Goal: Book appointment/travel/reservation

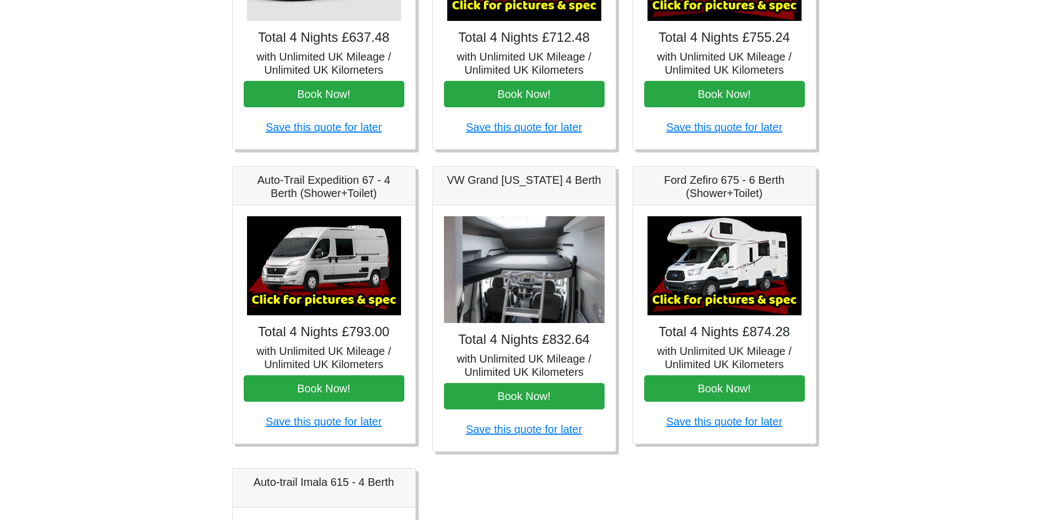
scroll to position [305, 0]
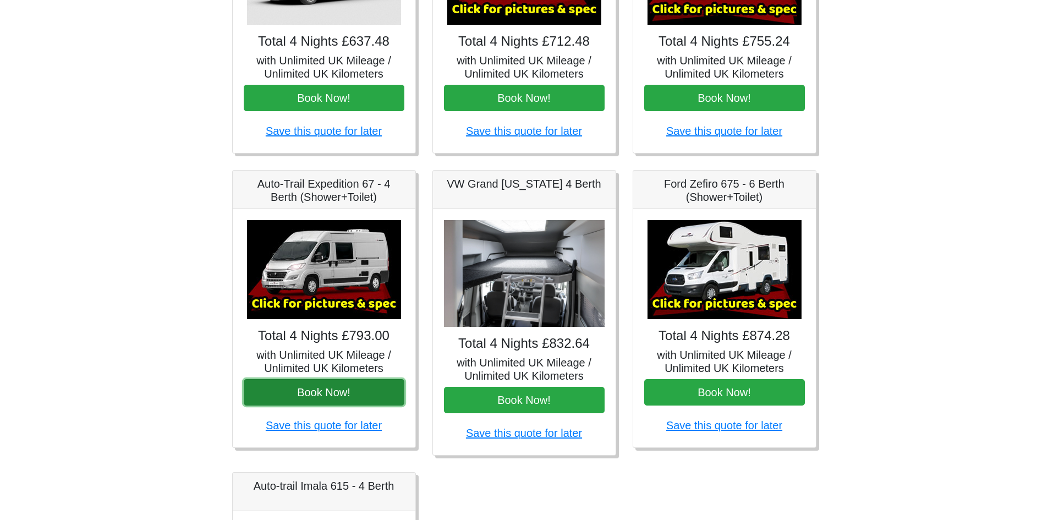
click at [326, 391] on button "Book Now!" at bounding box center [324, 392] width 161 height 26
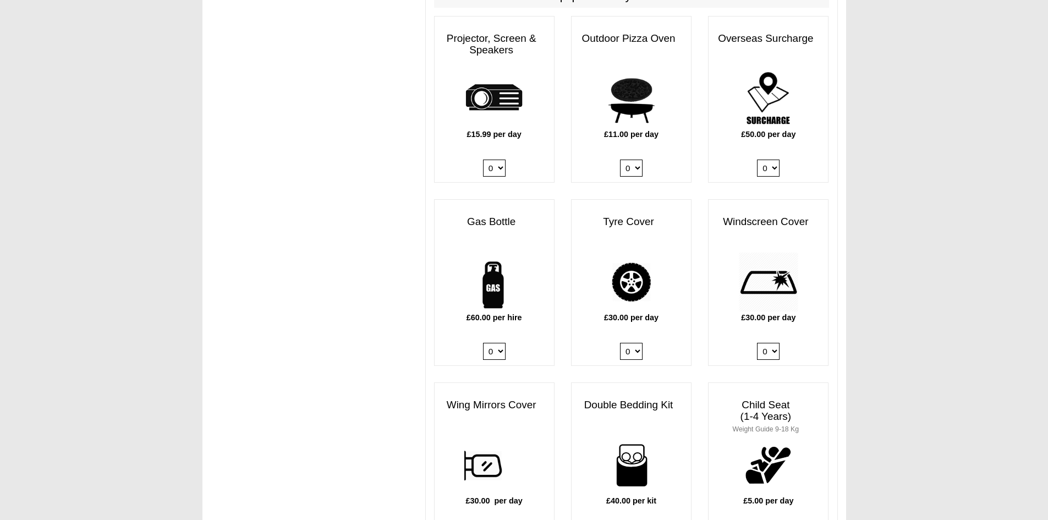
scroll to position [583, 0]
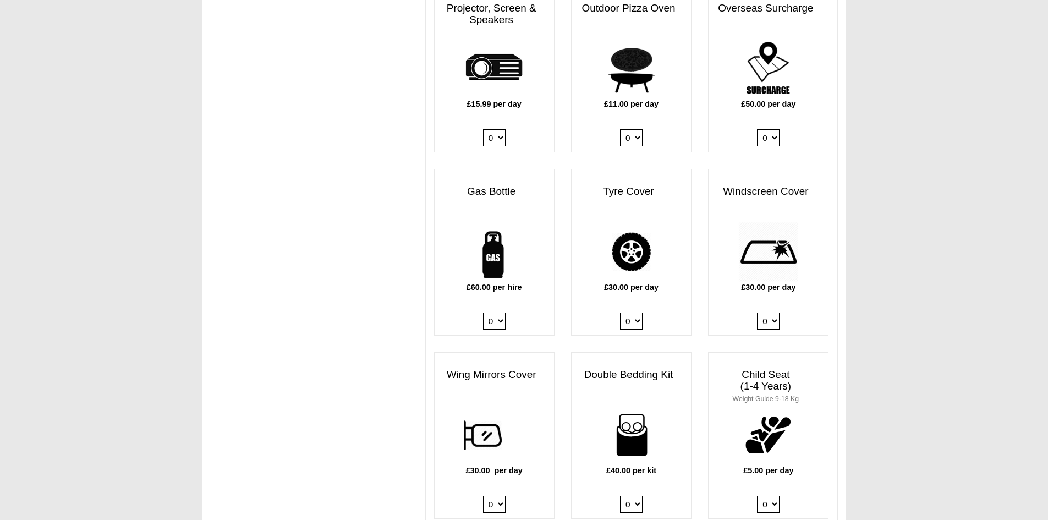
click at [496, 322] on select "0 1" at bounding box center [494, 321] width 23 height 17
select select "Gas Bottle x QTY 1 @ 60.00 GBP per hire."
click at [483, 313] on select "0 1" at bounding box center [494, 321] width 23 height 17
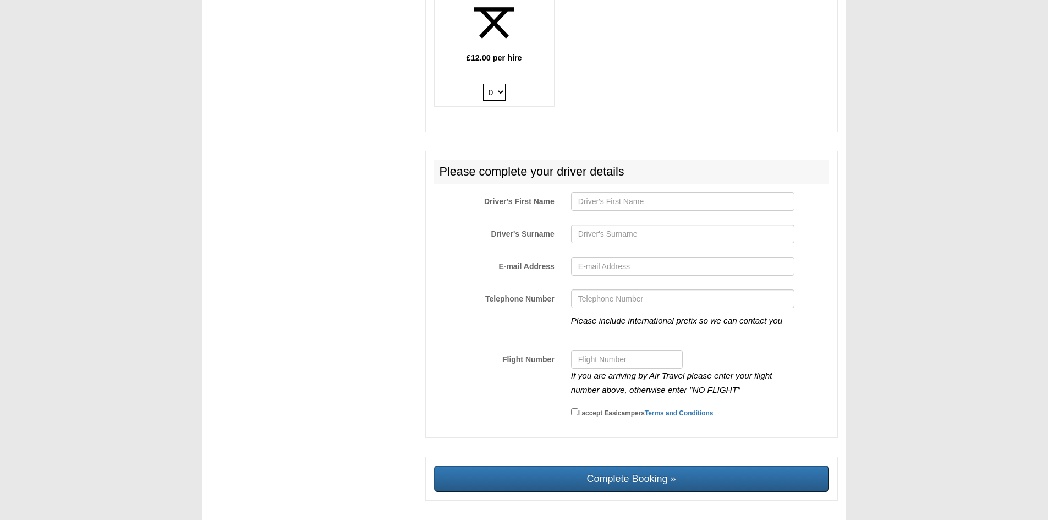
scroll to position [1558, 0]
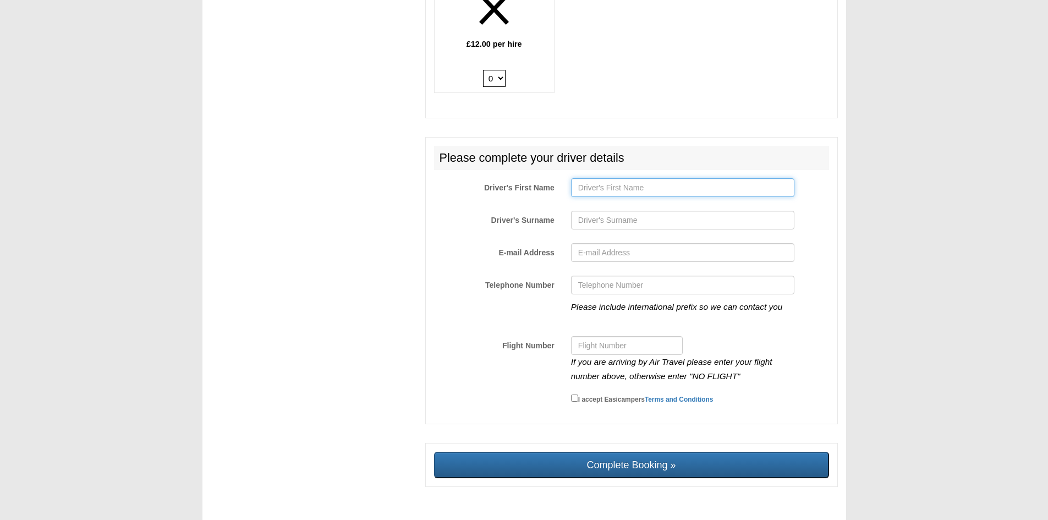
click at [611, 192] on input "Driver's First Name" at bounding box center [682, 187] width 223 height 19
type input "Jan"
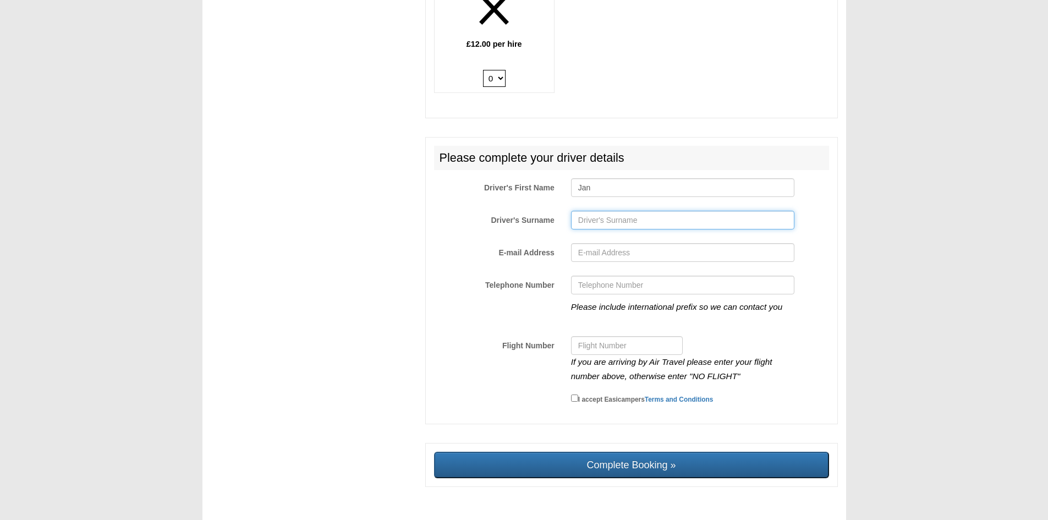
click at [612, 222] on input "Driver's Surname" at bounding box center [682, 220] width 223 height 19
type input "Walkden"
click at [606, 250] on input "E-mail Address" at bounding box center [682, 252] width 223 height 19
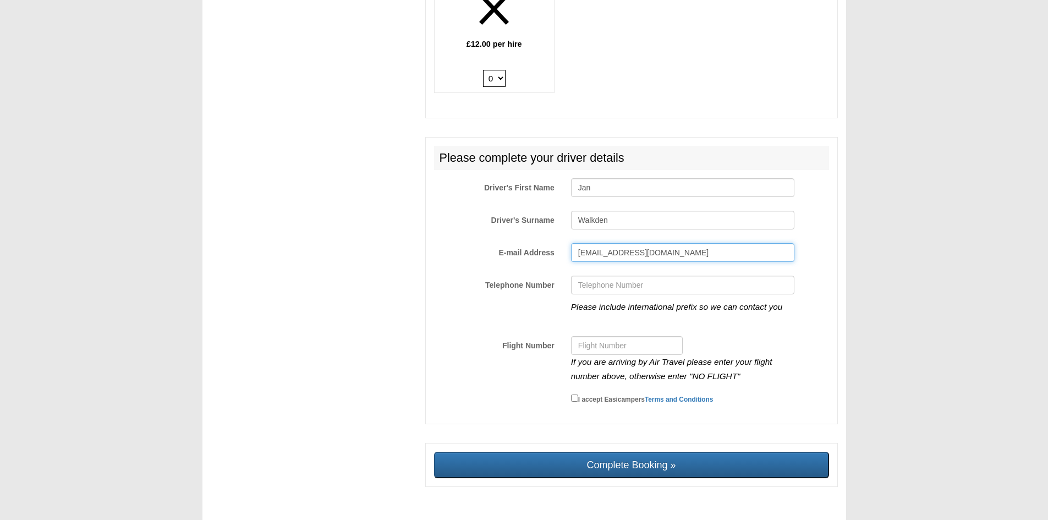
type input "janwalky05@gmailc.com"
click at [621, 289] on input "Telephone Number" at bounding box center [682, 285] width 223 height 19
type input "07718743331"
click at [646, 255] on input "janwalky05@gmailc.com" at bounding box center [682, 252] width 223 height 19
type input "janwalky05@gmail.com"
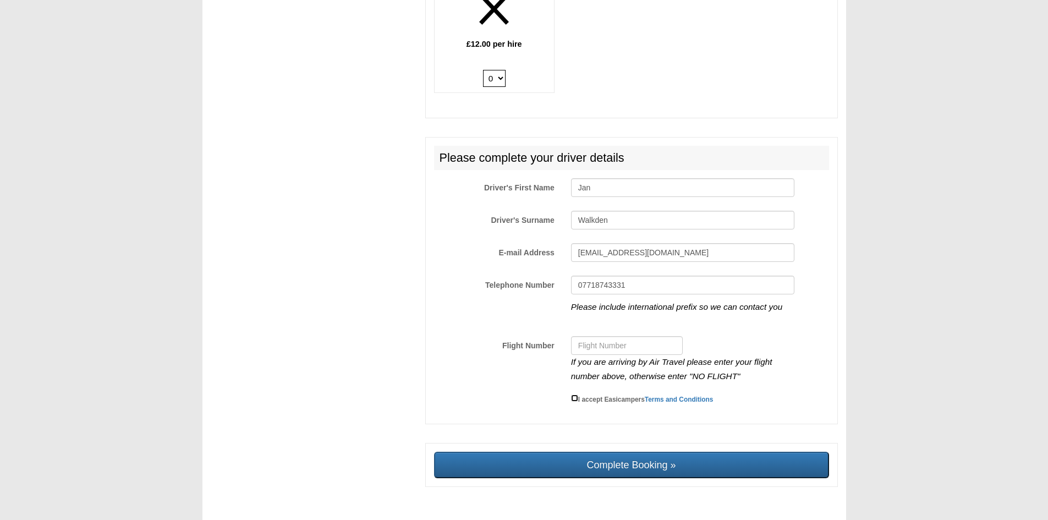
click at [572, 402] on input "I accept Easicampers Terms and Conditions" at bounding box center [574, 397] width 7 height 7
checkbox input "true"
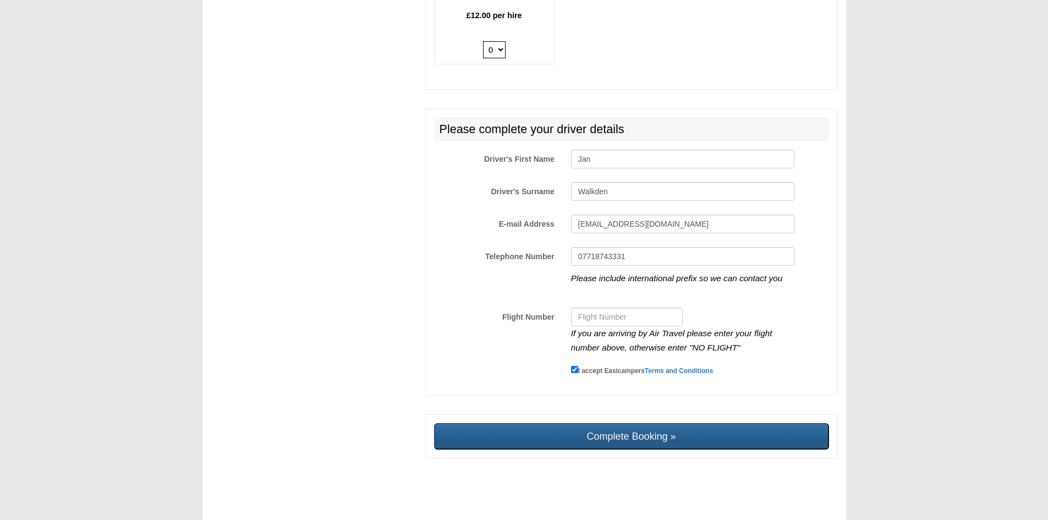
click at [609, 437] on input "Complete Booking »" at bounding box center [631, 436] width 395 height 26
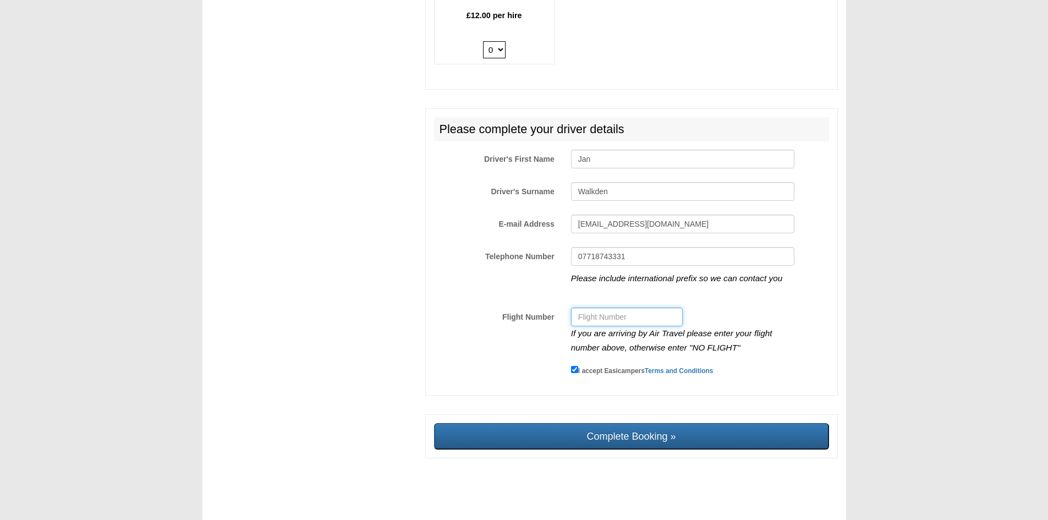
click at [615, 318] on input "Flight Number" at bounding box center [627, 317] width 112 height 19
type input "NO FLIGHT"
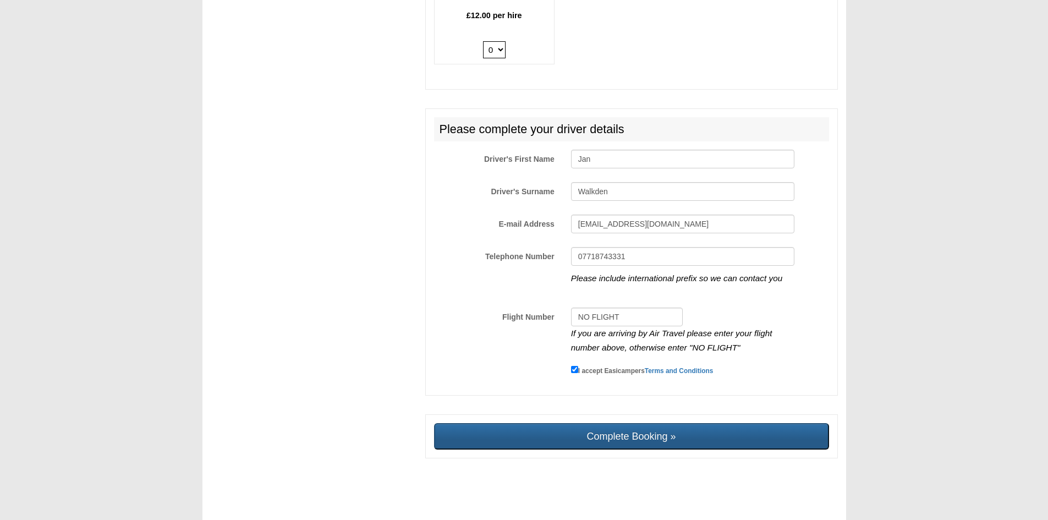
click at [686, 441] on input "Complete Booking »" at bounding box center [631, 436] width 395 height 26
type input "Sending, please wait..."
